Goal: Transaction & Acquisition: Purchase product/service

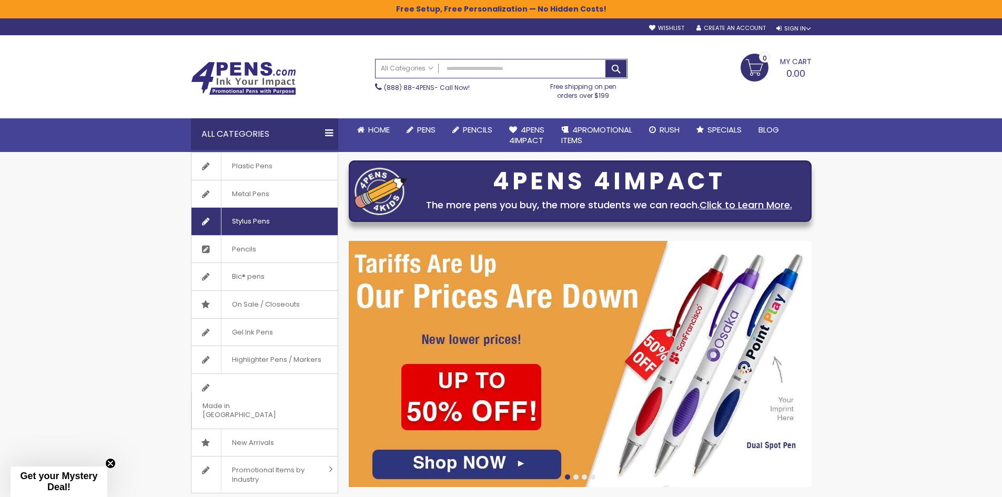
click at [247, 227] on span "Stylus Pens" at bounding box center [250, 221] width 59 height 27
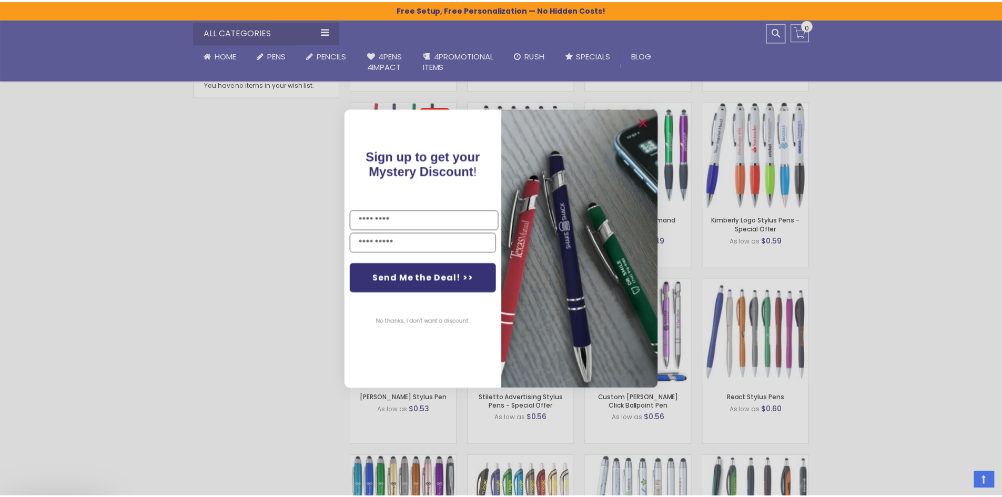
scroll to position [631, 0]
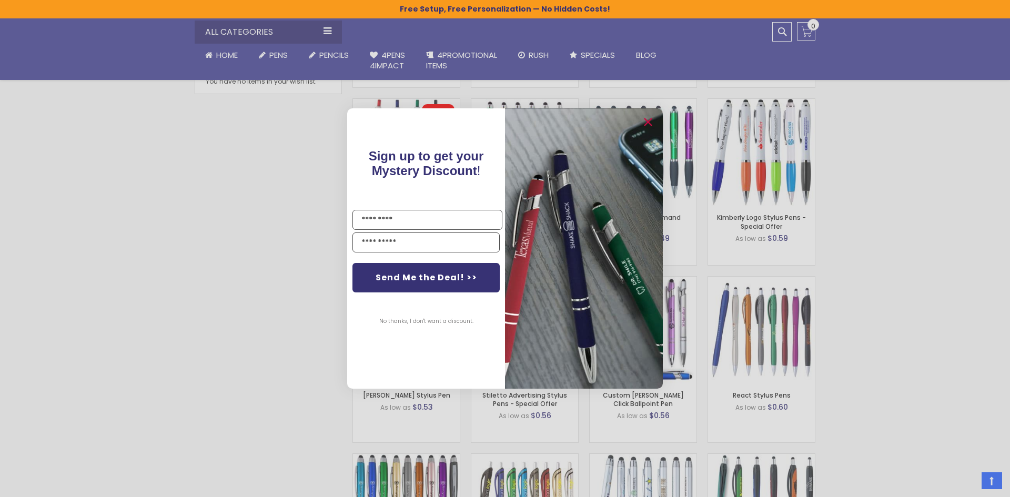
click at [461, 319] on button "No thanks, I don't want a discount." at bounding box center [426, 321] width 105 height 26
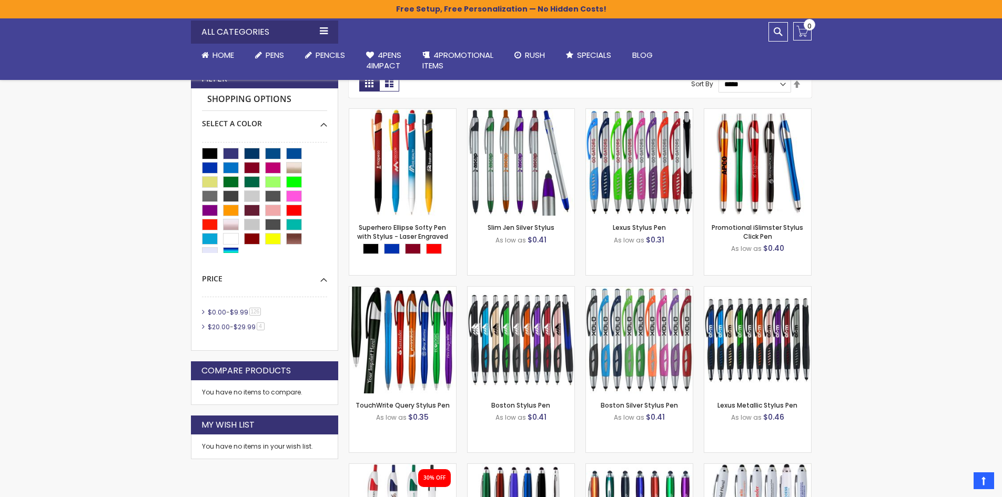
scroll to position [210, 0]
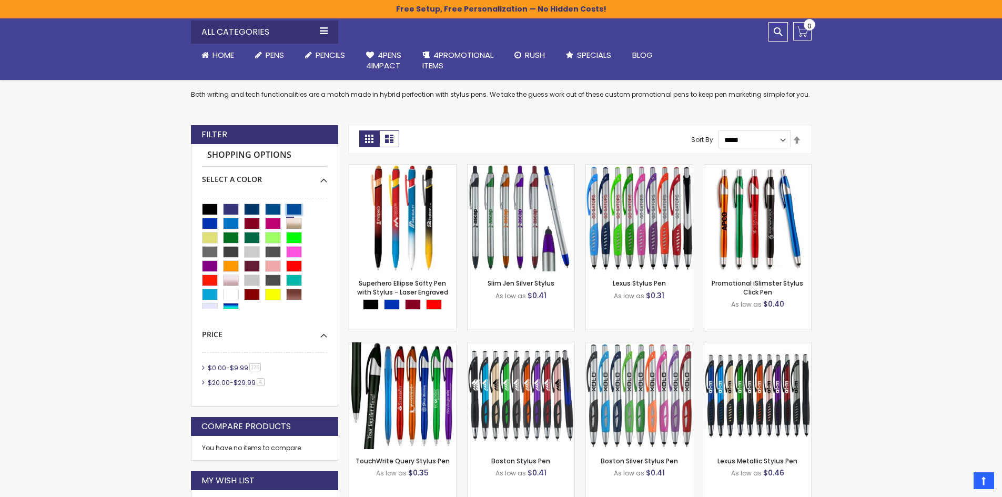
click at [298, 209] on div "Dark Blue" at bounding box center [294, 210] width 16 height 12
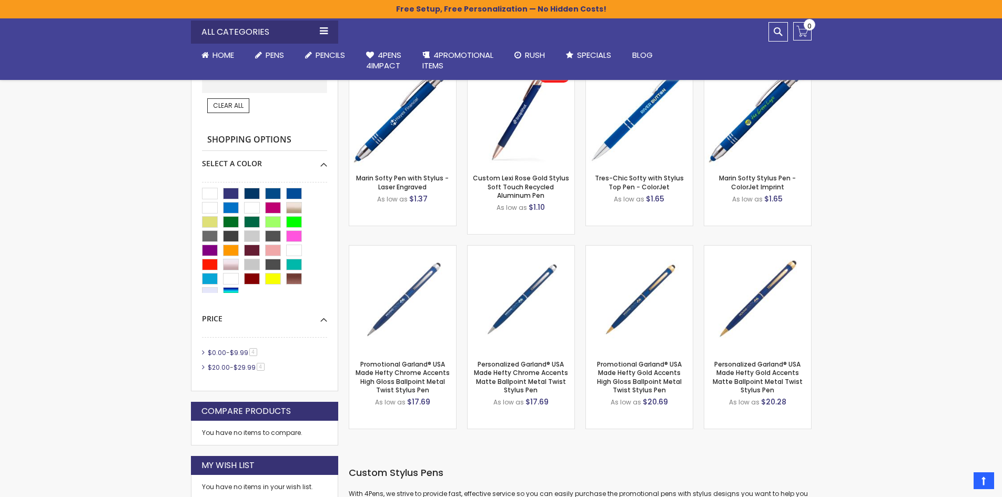
scroll to position [263, 0]
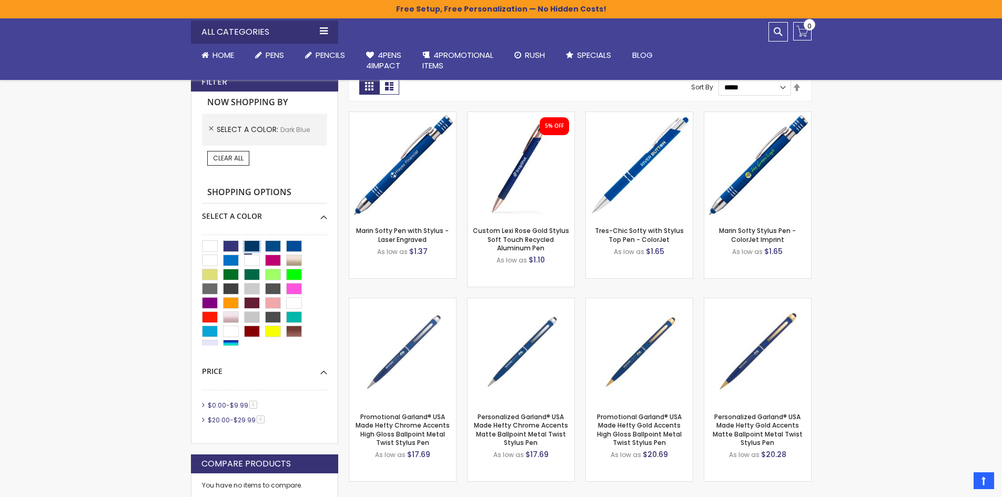
click at [257, 247] on div "Navy Blue" at bounding box center [252, 246] width 16 height 12
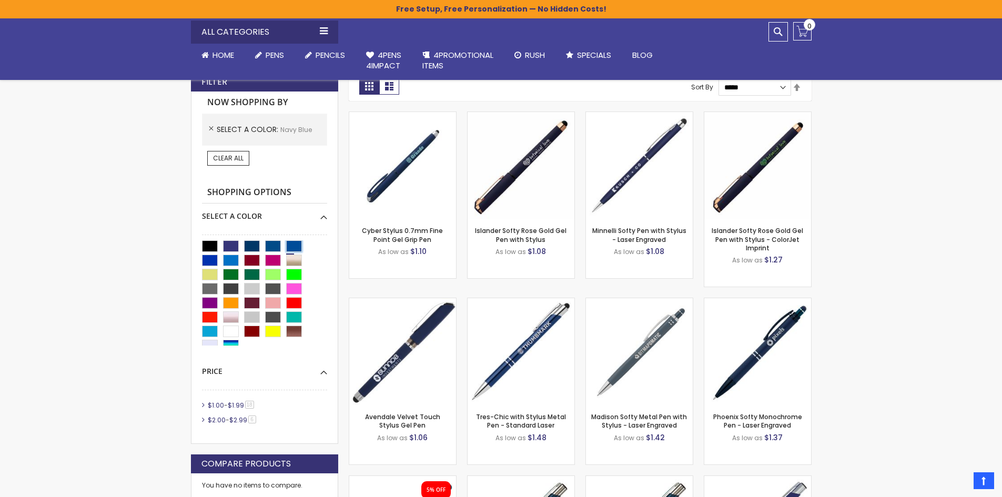
click at [290, 245] on div "Dark Blue" at bounding box center [294, 246] width 16 height 12
